Goal: Information Seeking & Learning: Find specific fact

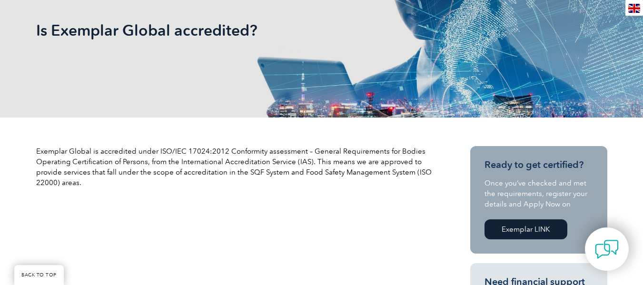
scroll to position [190, 0]
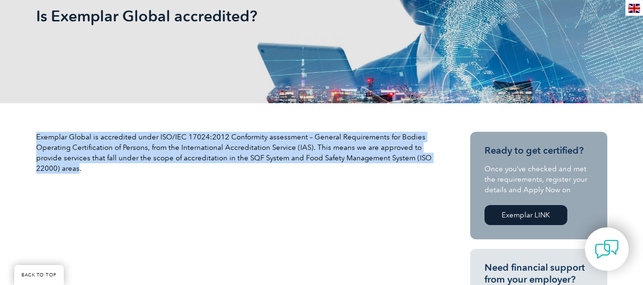
drag, startPoint x: 79, startPoint y: 171, endPoint x: 35, endPoint y: 136, distance: 56.2
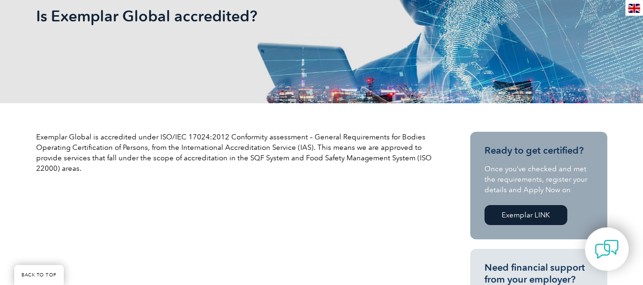
click at [192, 173] on p "Exemplar Global is accredited under ISO/IEC 17024:2012 Conformity assessment – …" at bounding box center [236, 153] width 400 height 42
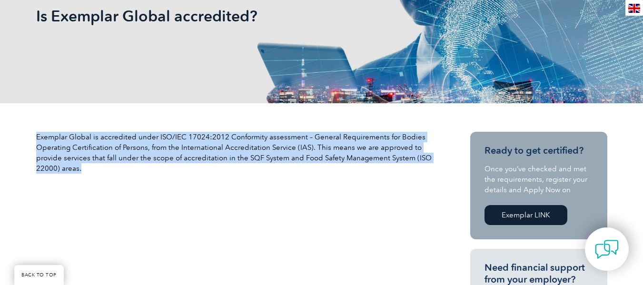
drag, startPoint x: 81, startPoint y: 169, endPoint x: 37, endPoint y: 136, distance: 55.4
click at [37, 136] on p "Exemplar Global is accredited under ISO/IEC 17024:2012 Conformity assessment – …" at bounding box center [236, 153] width 400 height 42
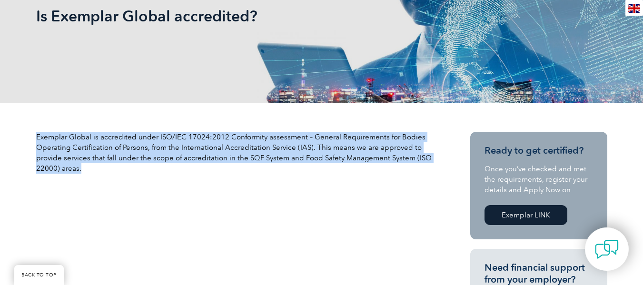
drag, startPoint x: 81, startPoint y: 170, endPoint x: 37, endPoint y: 139, distance: 54.0
click at [37, 139] on p "Exemplar Global is accredited under ISO/IEC 17024:2012 Conformity assessment – …" at bounding box center [236, 153] width 400 height 42
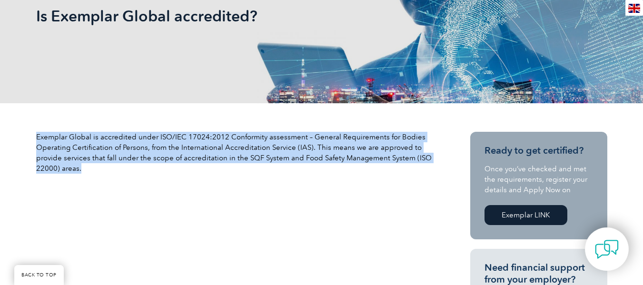
drag, startPoint x: 83, startPoint y: 172, endPoint x: 37, endPoint y: 135, distance: 59.3
click at [37, 135] on p "Exemplar Global is accredited under ISO/IEC 17024:2012 Conformity assessment – …" at bounding box center [236, 153] width 400 height 42
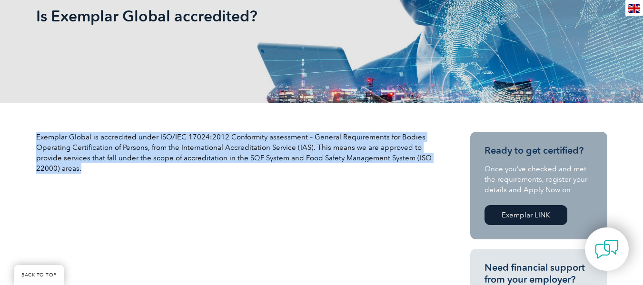
drag, startPoint x: 82, startPoint y: 173, endPoint x: 37, endPoint y: 139, distance: 56.5
click at [37, 139] on p "Exemplar Global is accredited under ISO/IEC 17024:2012 Conformity assessment – …" at bounding box center [236, 153] width 400 height 42
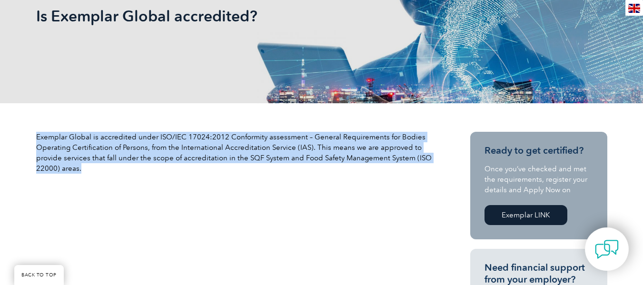
drag, startPoint x: 83, startPoint y: 171, endPoint x: 36, endPoint y: 138, distance: 57.7
click at [36, 138] on p "Exemplar Global is accredited under ISO/IEC 17024:2012 Conformity assessment – …" at bounding box center [236, 153] width 400 height 42
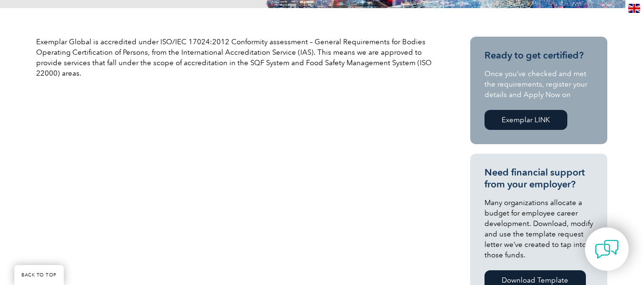
scroll to position [238, 0]
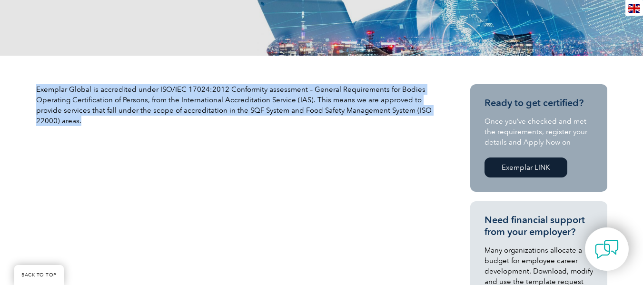
drag, startPoint x: 82, startPoint y: 120, endPoint x: 37, endPoint y: 90, distance: 54.5
click at [37, 90] on p "Exemplar Global is accredited under ISO/IEC 17024:2012 Conformity assessment – …" at bounding box center [236, 105] width 400 height 42
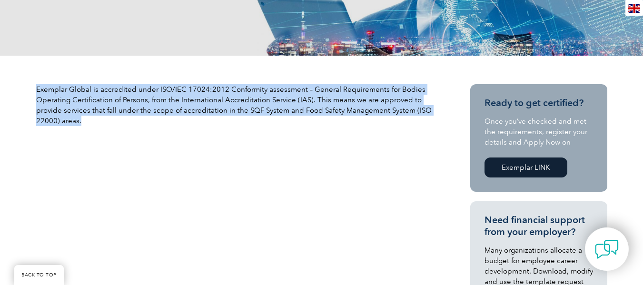
drag, startPoint x: 81, startPoint y: 123, endPoint x: 38, endPoint y: 92, distance: 53.5
click at [38, 92] on p "Exemplar Global is accredited under ISO/IEC 17024:2012 Conformity assessment – …" at bounding box center [236, 105] width 400 height 42
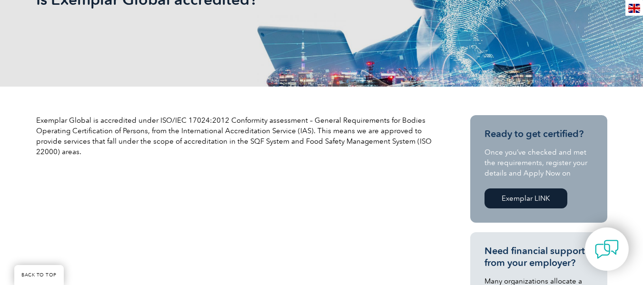
scroll to position [190, 0]
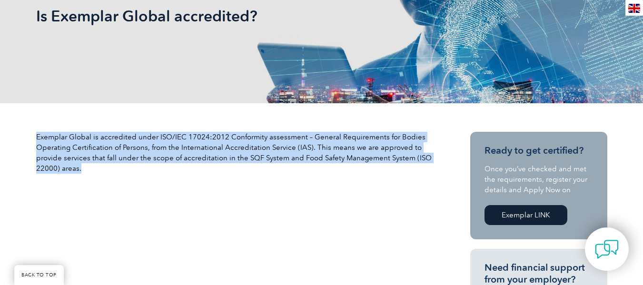
drag, startPoint x: 82, startPoint y: 171, endPoint x: 37, endPoint y: 139, distance: 55.0
click at [37, 139] on p "Exemplar Global is accredited under ISO/IEC 17024:2012 Conformity assessment – …" at bounding box center [236, 153] width 400 height 42
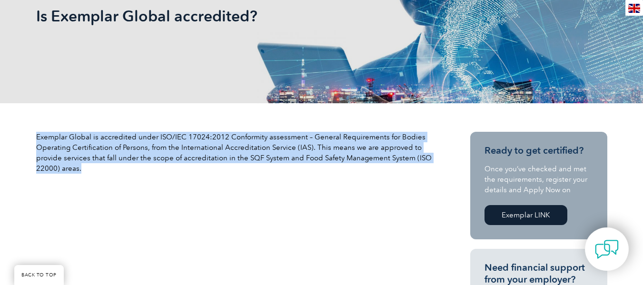
drag, startPoint x: 82, startPoint y: 172, endPoint x: 34, endPoint y: 140, distance: 58.0
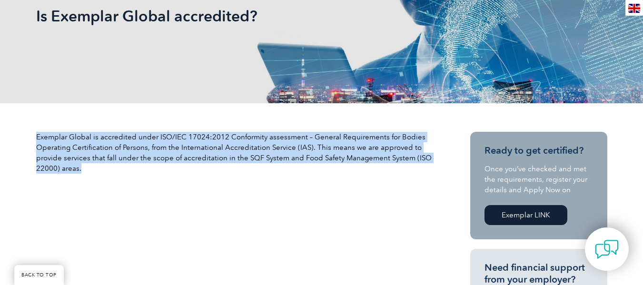
drag, startPoint x: 80, startPoint y: 172, endPoint x: 35, endPoint y: 142, distance: 54.7
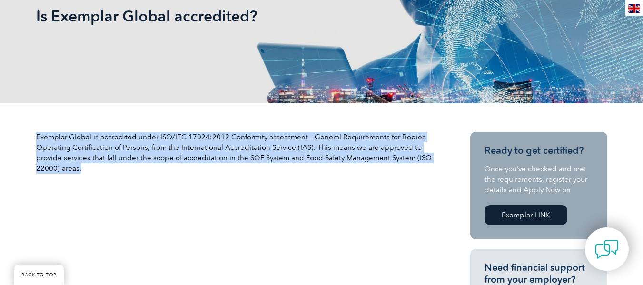
drag, startPoint x: 86, startPoint y: 171, endPoint x: 37, endPoint y: 140, distance: 58.2
click at [37, 140] on p "Exemplar Global is accredited under ISO/IEC 17024:2012 Conformity assessment – …" at bounding box center [236, 153] width 400 height 42
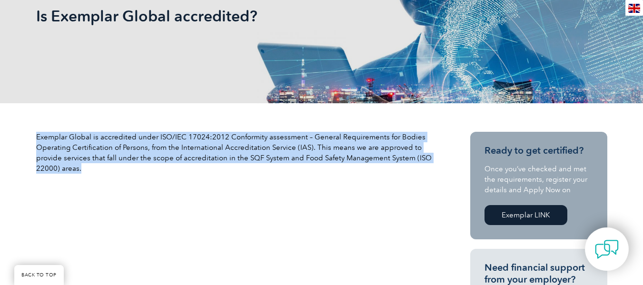
drag, startPoint x: 80, startPoint y: 171, endPoint x: 37, endPoint y: 140, distance: 53.5
click at [37, 140] on p "Exemplar Global is accredited under ISO/IEC 17024:2012 Conformity assessment – …" at bounding box center [236, 153] width 400 height 42
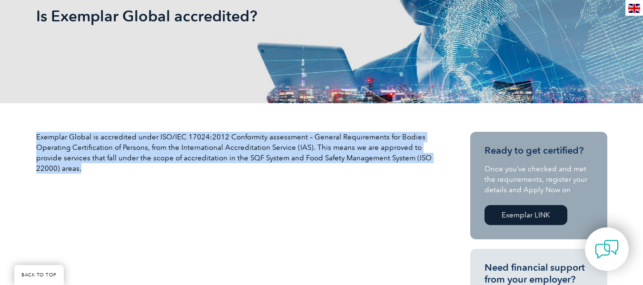
drag, startPoint x: 79, startPoint y: 169, endPoint x: 38, endPoint y: 140, distance: 50.9
click at [38, 140] on p "Exemplar Global is accredited under ISO/IEC 17024:2012 Conformity assessment – …" at bounding box center [236, 153] width 400 height 42
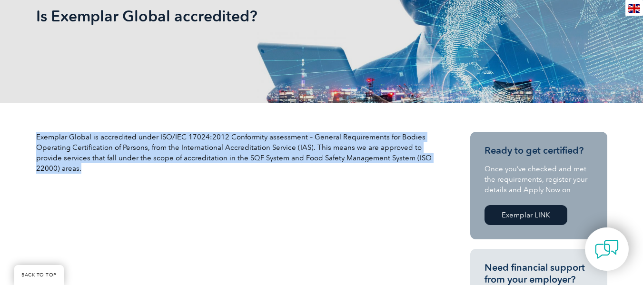
drag, startPoint x: 81, startPoint y: 171, endPoint x: 38, endPoint y: 140, distance: 53.8
click at [38, 140] on p "Exemplar Global is accredited under ISO/IEC 17024:2012 Conformity assessment – …" at bounding box center [236, 153] width 400 height 42
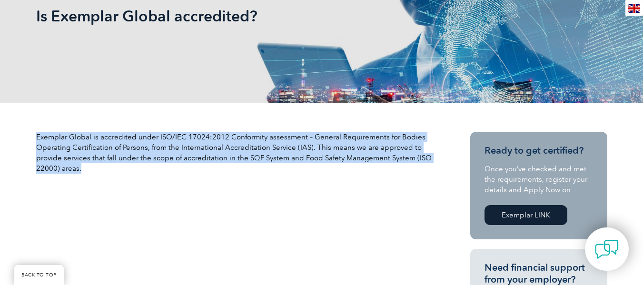
drag, startPoint x: 82, startPoint y: 167, endPoint x: 38, endPoint y: 138, distance: 53.2
click at [38, 138] on p "Exemplar Global is accredited under ISO/IEC 17024:2012 Conformity assessment – …" at bounding box center [236, 153] width 400 height 42
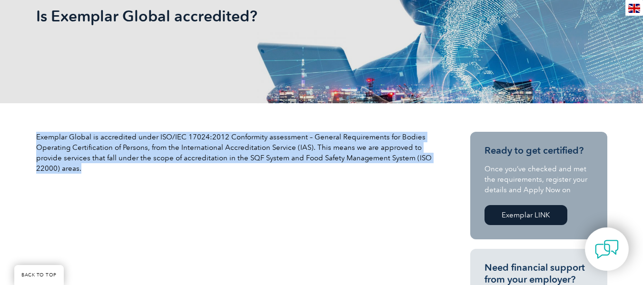
drag, startPoint x: 82, startPoint y: 172, endPoint x: 37, endPoint y: 139, distance: 55.5
click at [37, 139] on p "Exemplar Global is accredited under ISO/IEC 17024:2012 Conformity assessment – …" at bounding box center [236, 153] width 400 height 42
click at [180, 181] on div "Exemplar Global is accredited under ISO/IEC 17024:2012 Conformity assessment – …" at bounding box center [236, 157] width 400 height 50
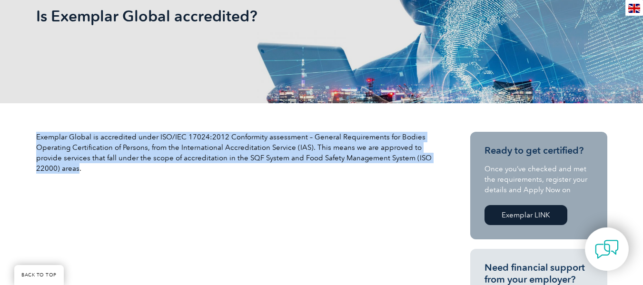
drag, startPoint x: 79, startPoint y: 168, endPoint x: 37, endPoint y: 137, distance: 52.4
click at [37, 137] on p "Exemplar Global is accredited under ISO/IEC 17024:2012 Conformity assessment – …" at bounding box center [236, 153] width 400 height 42
